Goal: Contribute content: Add original content to the website for others to see

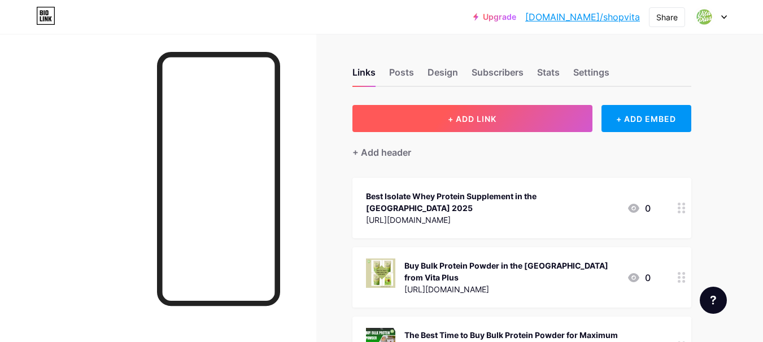
click at [480, 112] on button "+ ADD LINK" at bounding box center [472, 118] width 240 height 27
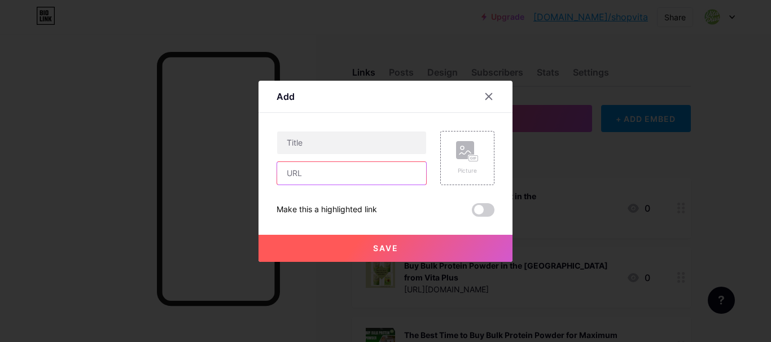
click at [330, 177] on input "text" at bounding box center [351, 173] width 149 height 23
paste input "[URL][DOMAIN_NAME]"
click at [331, 176] on input "[URL][DOMAIN_NAME]" at bounding box center [351, 173] width 149 height 23
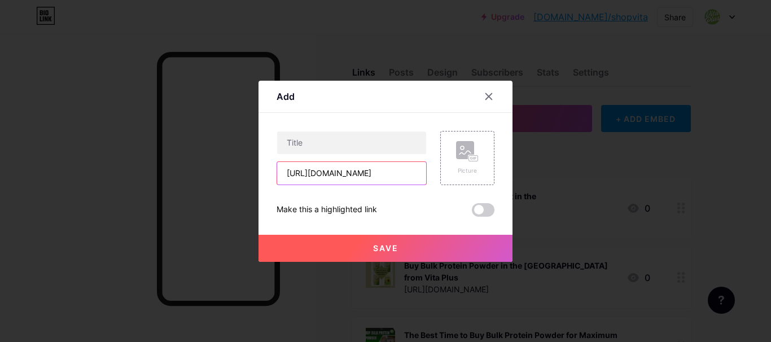
paste input "9/grenade-protein-bars%20"
type input "[URL][DOMAIN_NAME]"
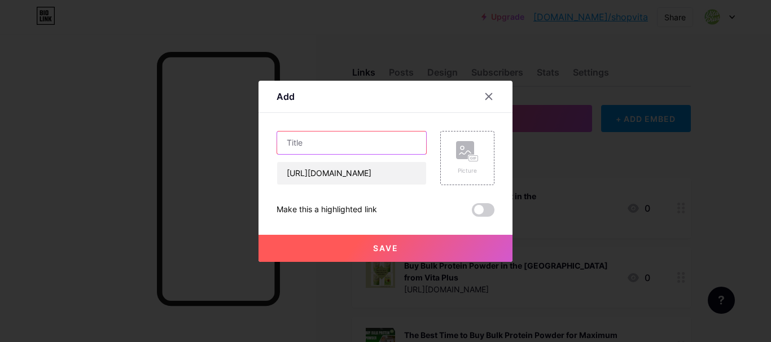
click at [300, 143] on input "text" at bounding box center [351, 143] width 149 height 23
paste input "Top 10 Reasons to Add Grenade Protein Bars to Your Diet"
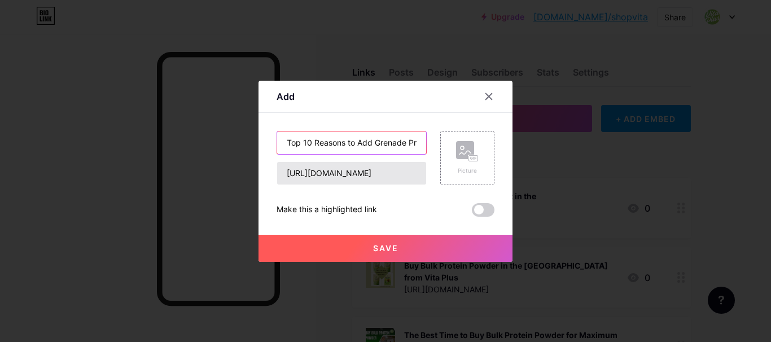
scroll to position [0, 84]
type input "Top 10 Reasons to Add Grenade Protein Bars to Your Diet"
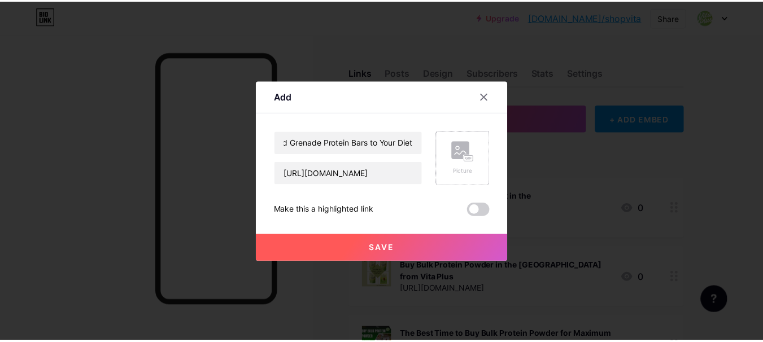
scroll to position [0, 0]
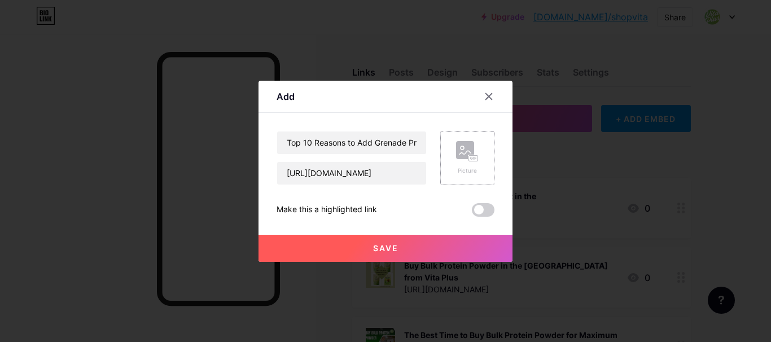
click at [466, 173] on div "Picture" at bounding box center [467, 171] width 23 height 8
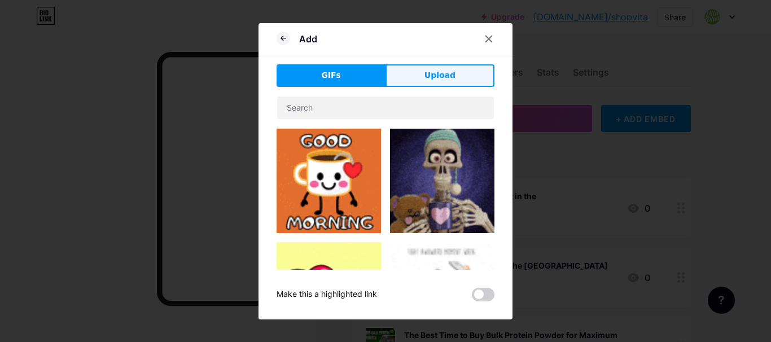
click at [438, 75] on span "Upload" at bounding box center [440, 75] width 31 height 12
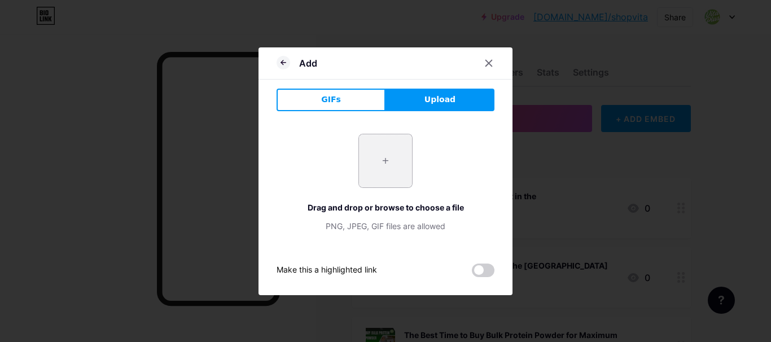
click at [401, 164] on input "file" at bounding box center [385, 160] width 53 height 53
type input "C:\fakepath\GrenadeBarBoxOreo (1).webp"
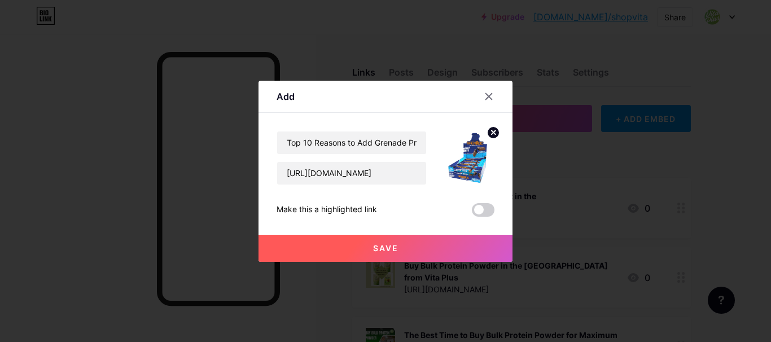
click at [485, 212] on span at bounding box center [483, 210] width 23 height 14
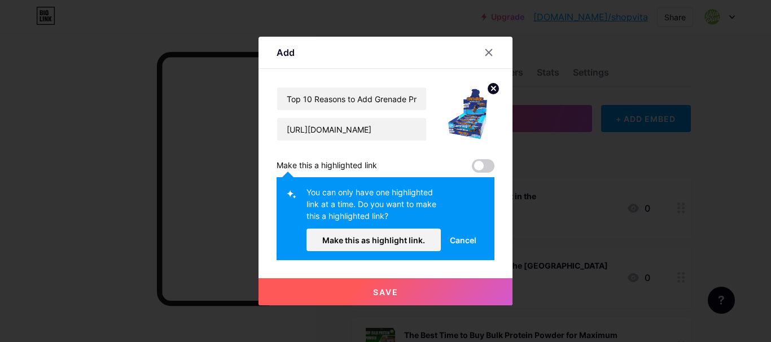
click at [488, 169] on span at bounding box center [483, 166] width 23 height 14
click at [397, 242] on span "Make this as highlight link." at bounding box center [373, 240] width 103 height 10
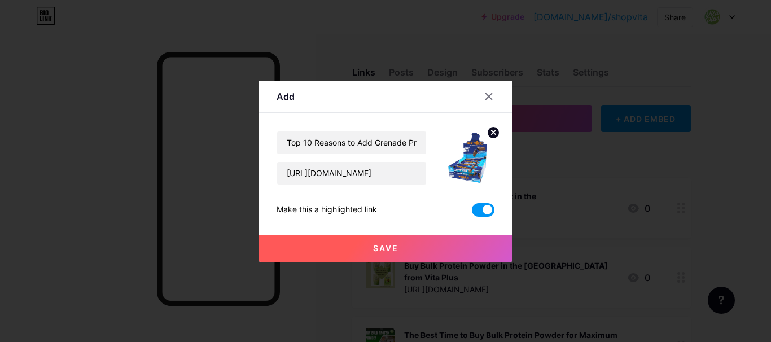
click at [392, 256] on button "Save" at bounding box center [386, 248] width 254 height 27
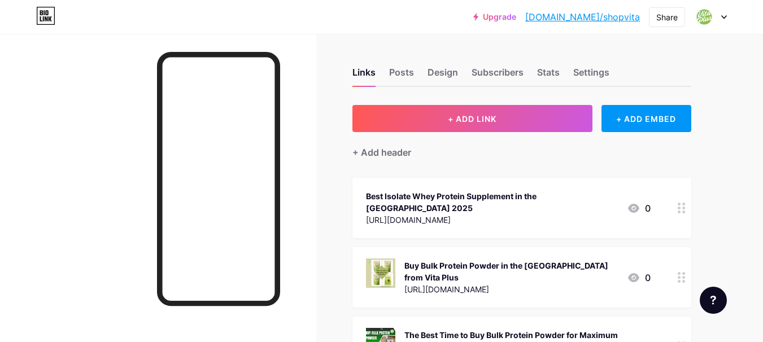
click at [620, 15] on link "[DOMAIN_NAME]/shopvita" at bounding box center [582, 17] width 115 height 14
click at [674, 17] on div "Share" at bounding box center [666, 17] width 21 height 12
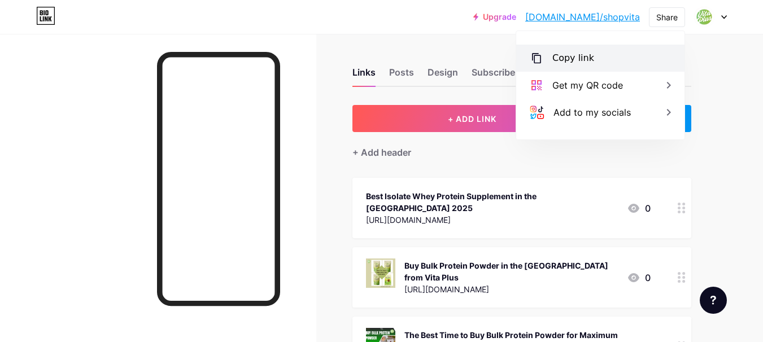
click at [580, 61] on div "Copy link" at bounding box center [573, 58] width 42 height 14
